Goal: Transaction & Acquisition: Purchase product/service

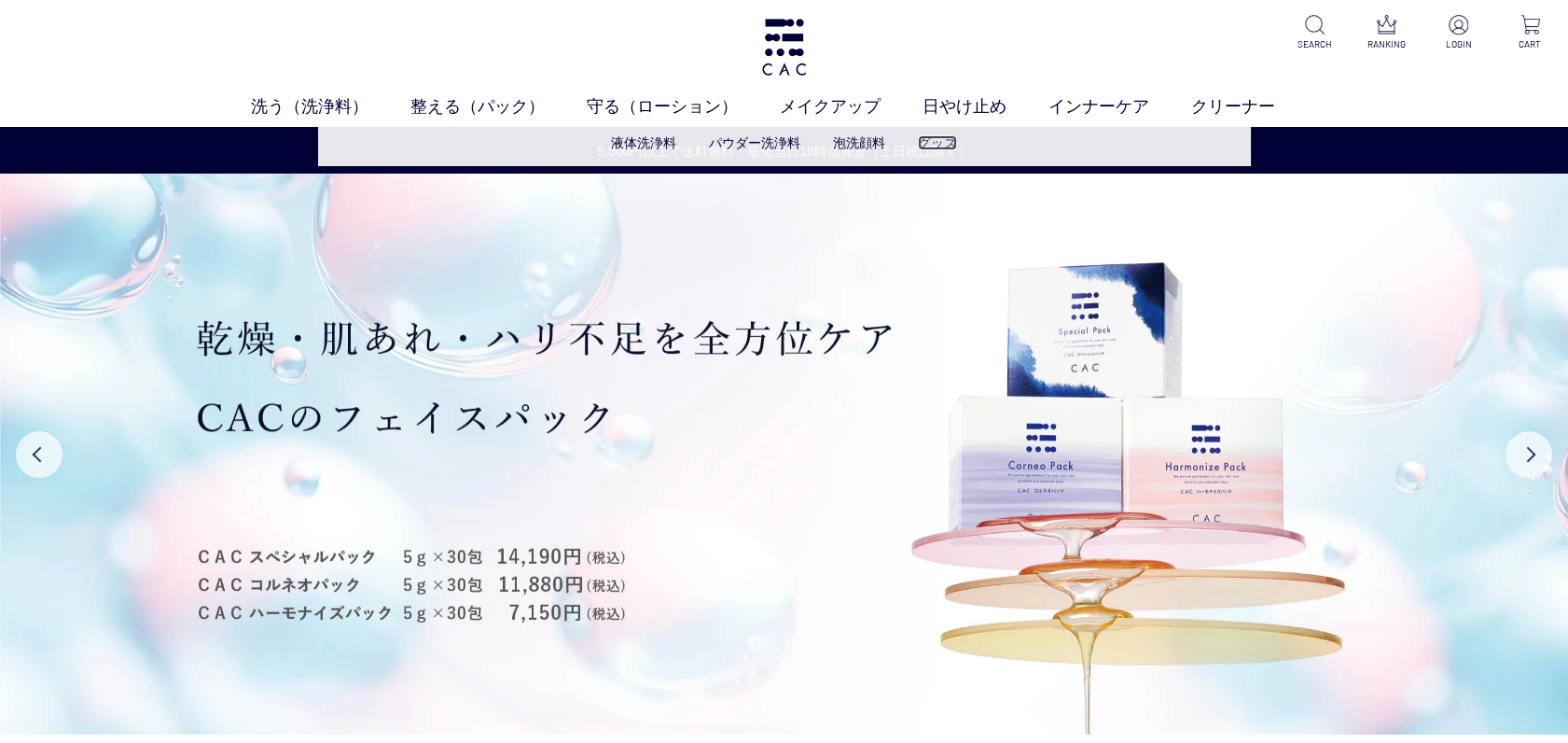
click at [939, 138] on link "グッズ" at bounding box center [938, 142] width 39 height 15
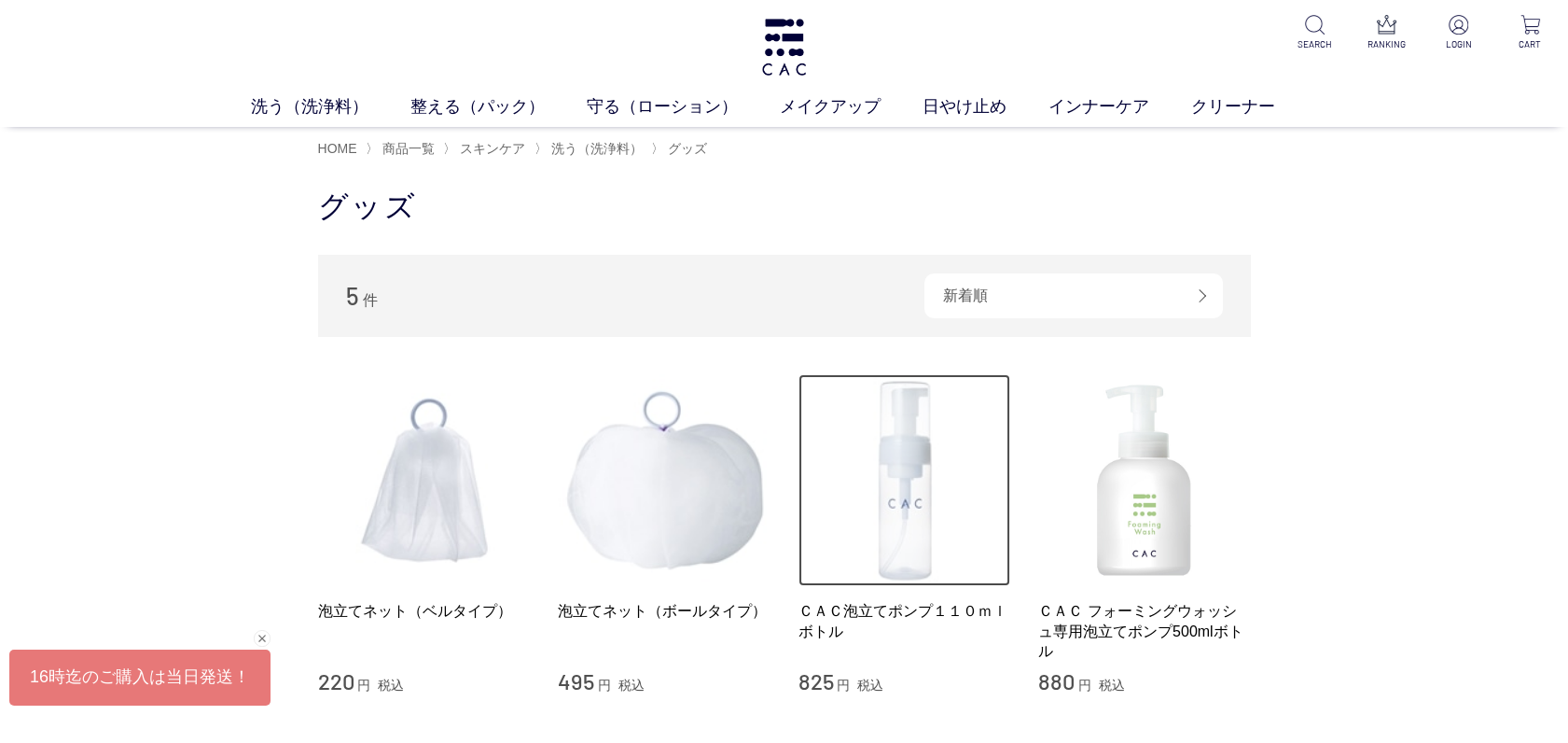
click at [913, 502] on img at bounding box center [905, 480] width 213 height 213
